Goal: Task Accomplishment & Management: Use online tool/utility

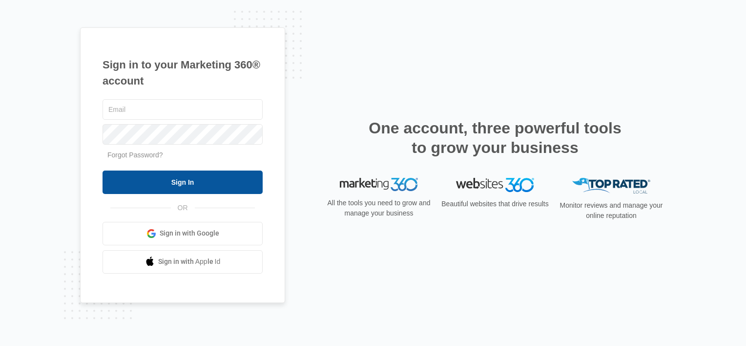
type input "[EMAIL_ADDRESS][DOMAIN_NAME]"
click at [186, 184] on input "Sign In" at bounding box center [183, 181] width 160 height 23
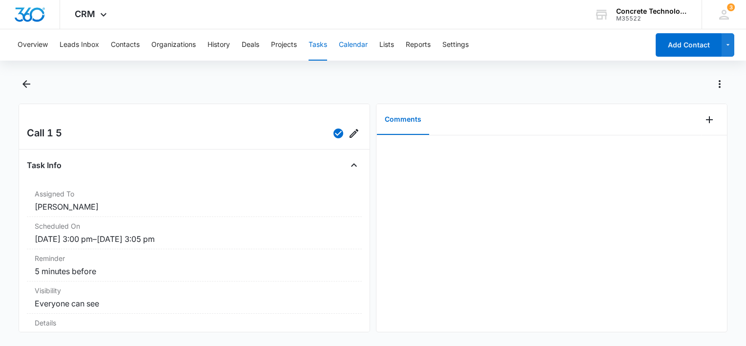
click at [352, 39] on button "Calendar" at bounding box center [353, 44] width 29 height 31
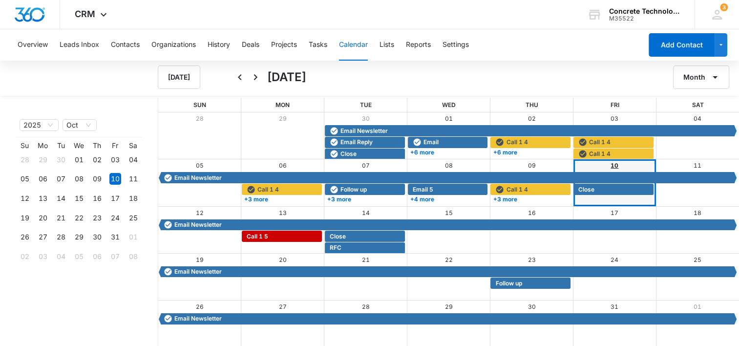
click at [613, 164] on link "10" at bounding box center [614, 165] width 8 height 7
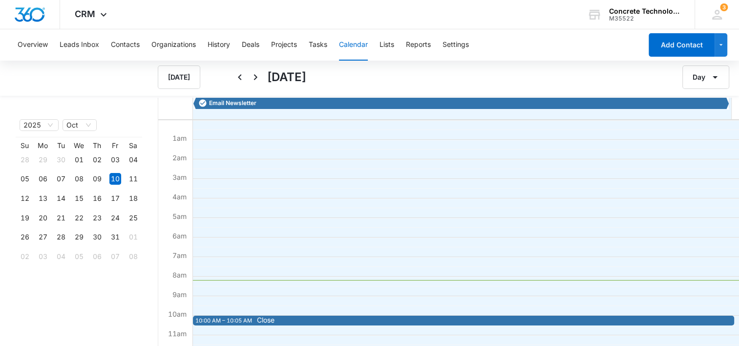
scroll to position [49, 0]
